Goal: Use online tool/utility: Utilize a website feature to perform a specific function

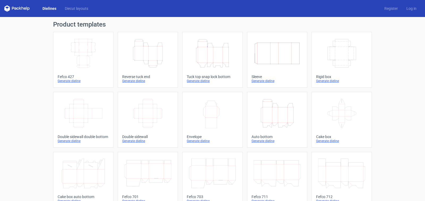
click at [75, 3] on div "Dielines Diecut layouts Register Log in" at bounding box center [212, 8] width 425 height 17
click at [75, 8] on link "Diecut layouts" at bounding box center [77, 8] width 32 height 5
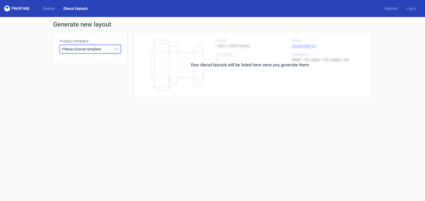
click at [82, 51] on span "Please choose template" at bounding box center [88, 48] width 52 height 5
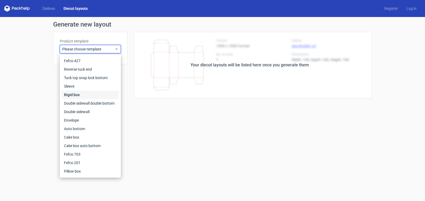
click at [77, 94] on div "Rigid box" at bounding box center [90, 95] width 57 height 9
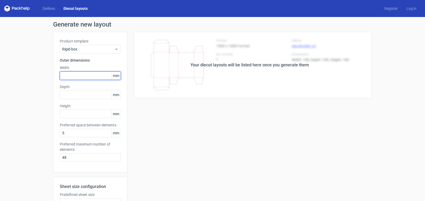
click at [69, 75] on input "text" at bounding box center [90, 75] width 61 height 9
type input "280"
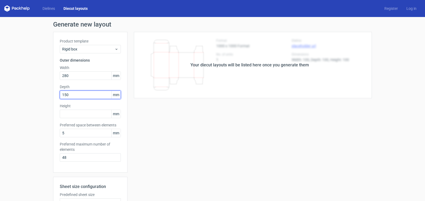
type input "150"
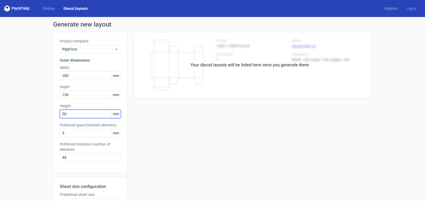
type input "50"
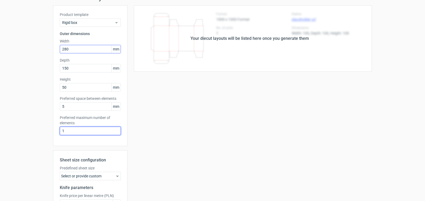
type input "1"
click at [69, 49] on input "280" at bounding box center [90, 49] width 61 height 9
type input "283"
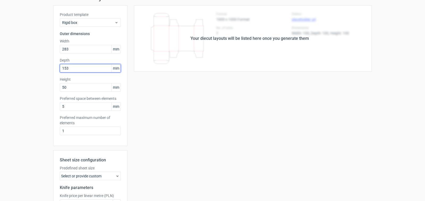
scroll to position [80, 0]
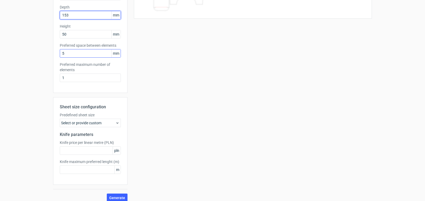
type input "153"
click at [62, 52] on input "5" at bounding box center [90, 53] width 61 height 9
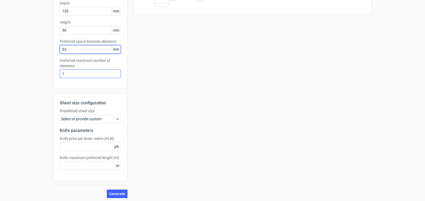
scroll to position [85, 0]
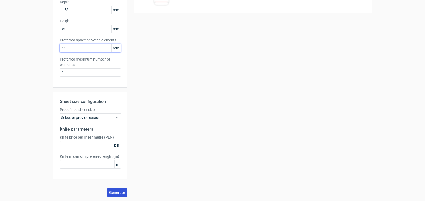
type input "53"
click at [119, 192] on span "Generate" at bounding box center [117, 193] width 16 height 4
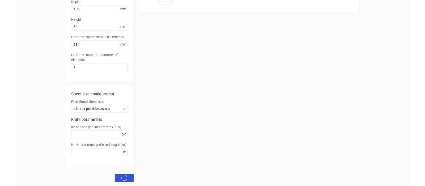
scroll to position [0, 0]
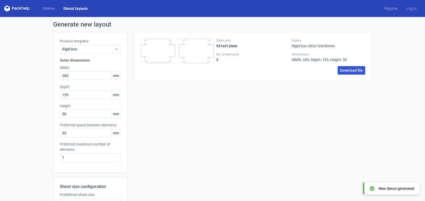
click at [338, 73] on link "Download file" at bounding box center [352, 70] width 28 height 9
